Goal: Navigation & Orientation: Find specific page/section

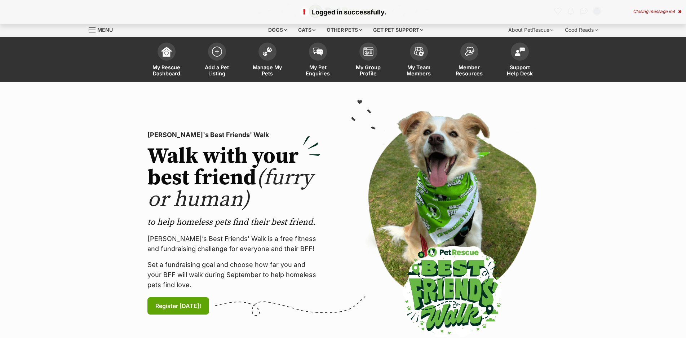
click at [317, 58] on span at bounding box center [318, 52] width 18 height 18
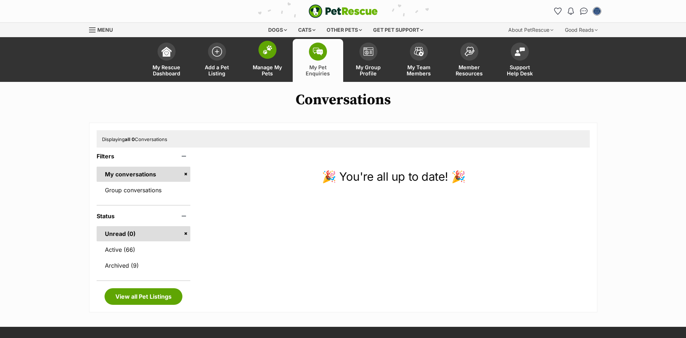
click at [262, 62] on link "Manage My Pets" at bounding box center [267, 60] width 50 height 43
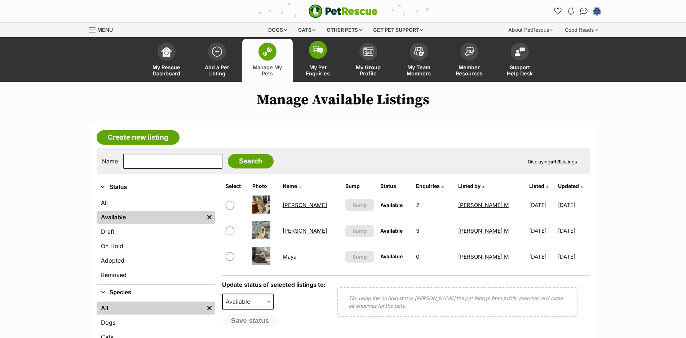
click at [324, 64] on span "My Pet Enquiries" at bounding box center [318, 70] width 32 height 12
